Goal: Information Seeking & Learning: Learn about a topic

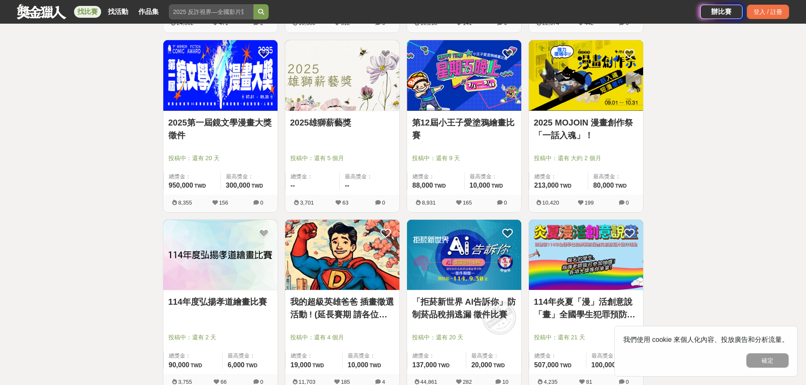
scroll to position [804, 0]
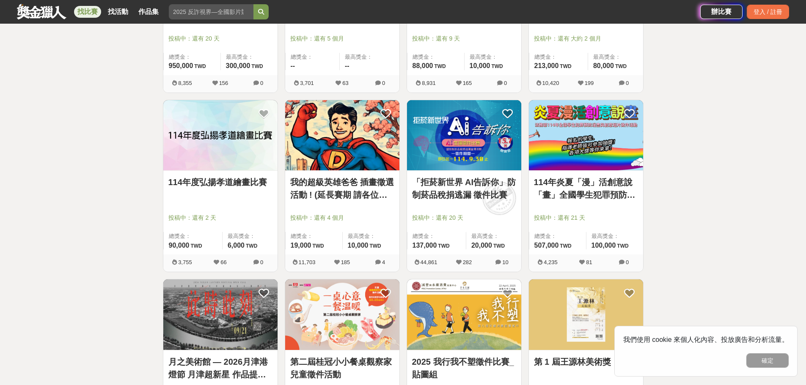
click at [442, 367] on link "2025 我行我不塑徵件比賽_貼圖組" at bounding box center [464, 368] width 104 height 25
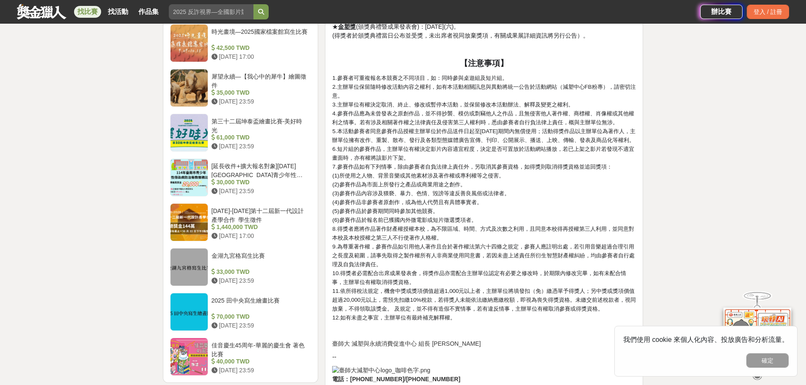
scroll to position [973, 0]
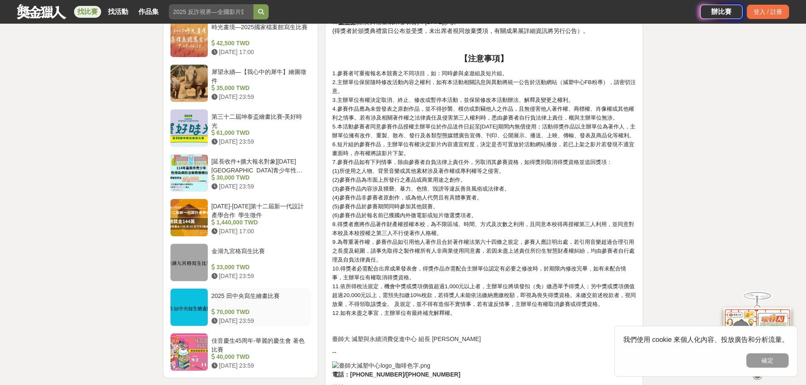
click at [256, 296] on div "2025 田中央寫生繪畫比賽" at bounding box center [259, 300] width 96 height 16
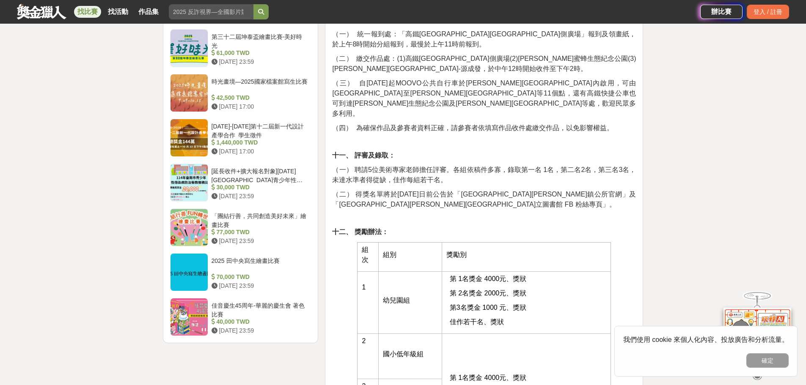
scroll to position [857, 0]
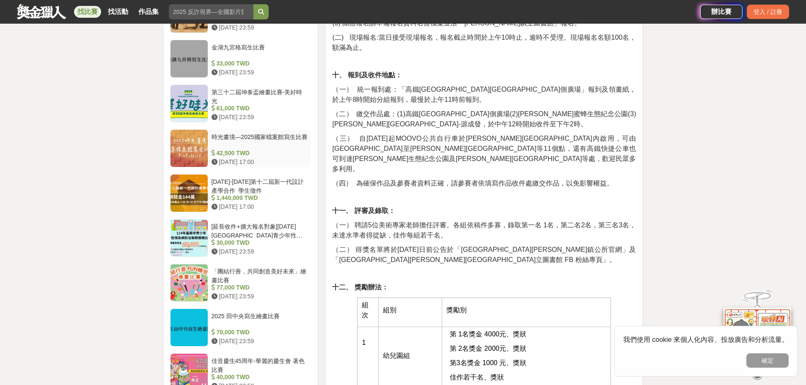
click at [263, 133] on div "時光畫境—2025國家檔案館寫生比賽" at bounding box center [259, 141] width 96 height 16
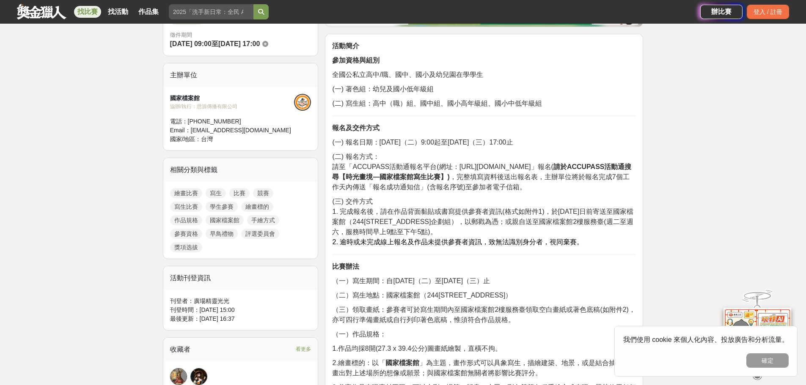
scroll to position [349, 0]
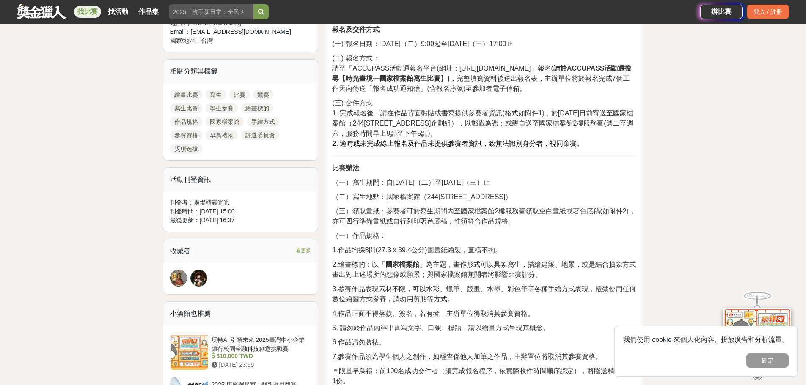
click at [192, 93] on link "繪畫比賽" at bounding box center [186, 95] width 32 height 10
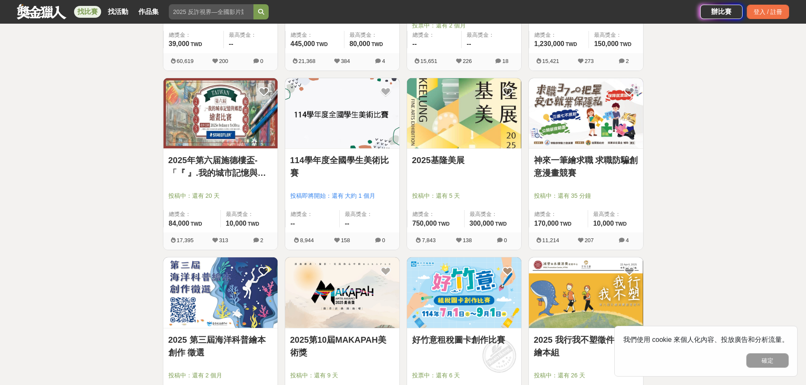
scroll to position [296, 0]
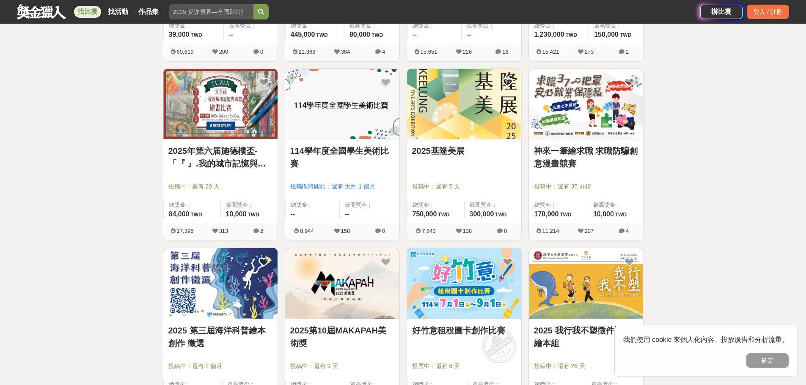
click at [449, 151] on link "2025基隆美展" at bounding box center [464, 151] width 104 height 13
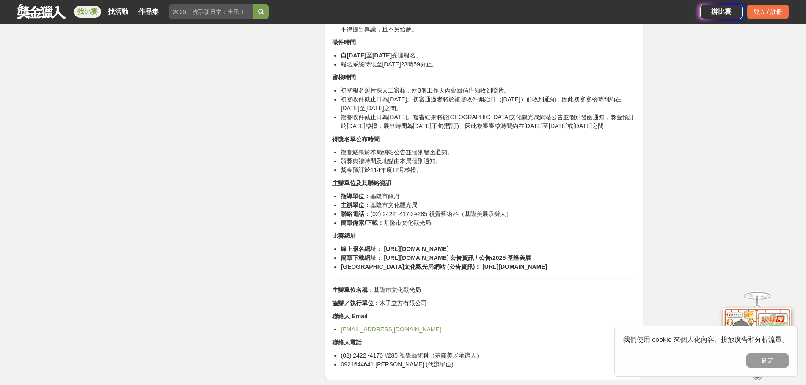
scroll to position [1480, 0]
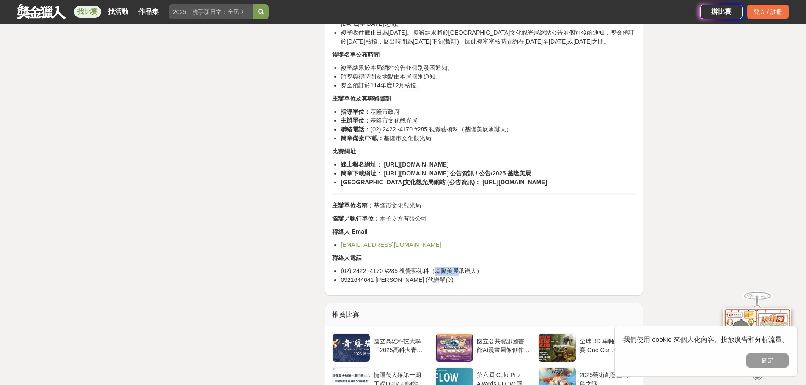
drag, startPoint x: 432, startPoint y: 300, endPoint x: 458, endPoint y: 298, distance: 25.5
click at [458, 276] on li "(02) 2422 -4170 #285 視覺藝術科（基隆美展承辦人）" at bounding box center [487, 271] width 295 height 9
